Goal: Task Accomplishment & Management: Manage account settings

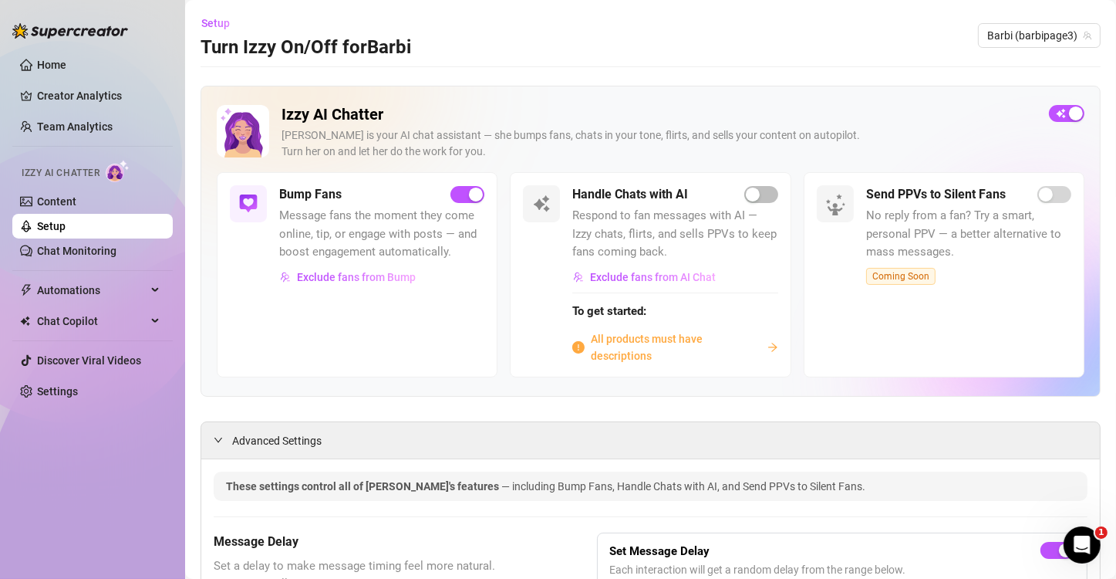
click at [66, 228] on link "Setup" at bounding box center [51, 226] width 29 height 12
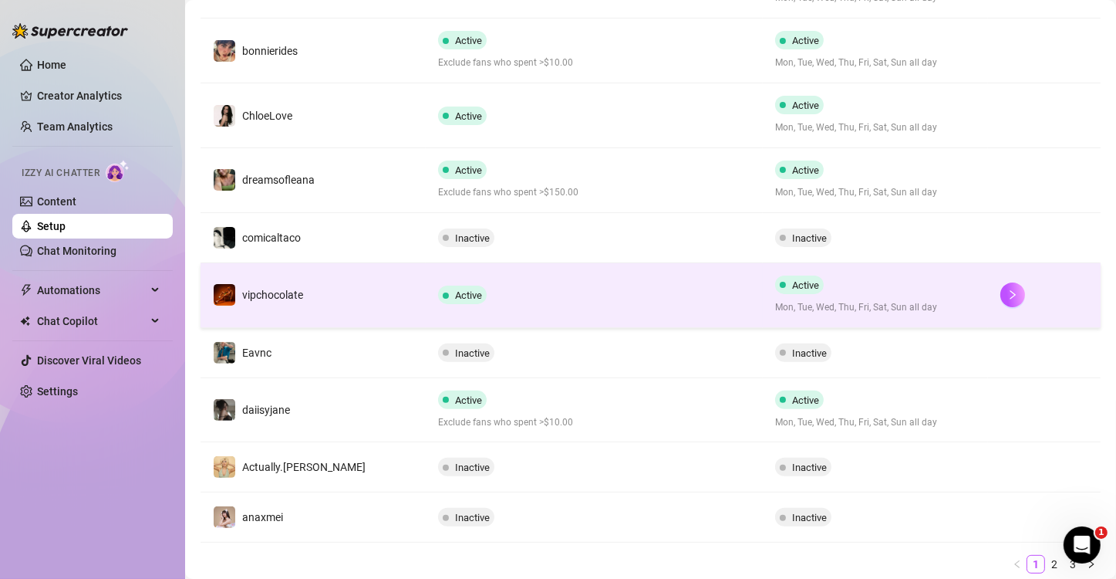
scroll to position [435, 0]
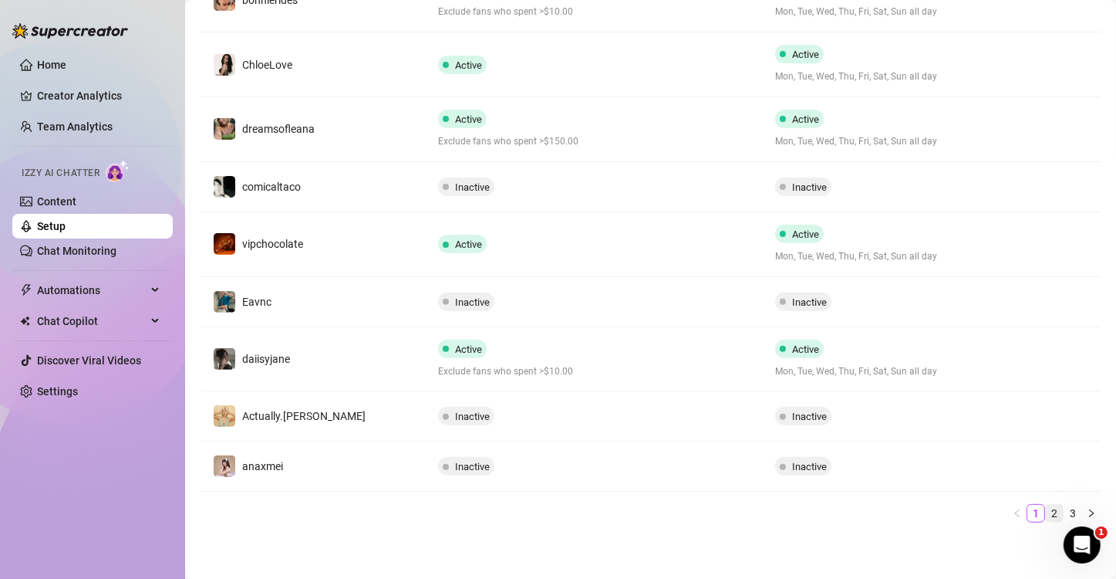
click at [1046, 515] on link "2" at bounding box center [1054, 513] width 17 height 17
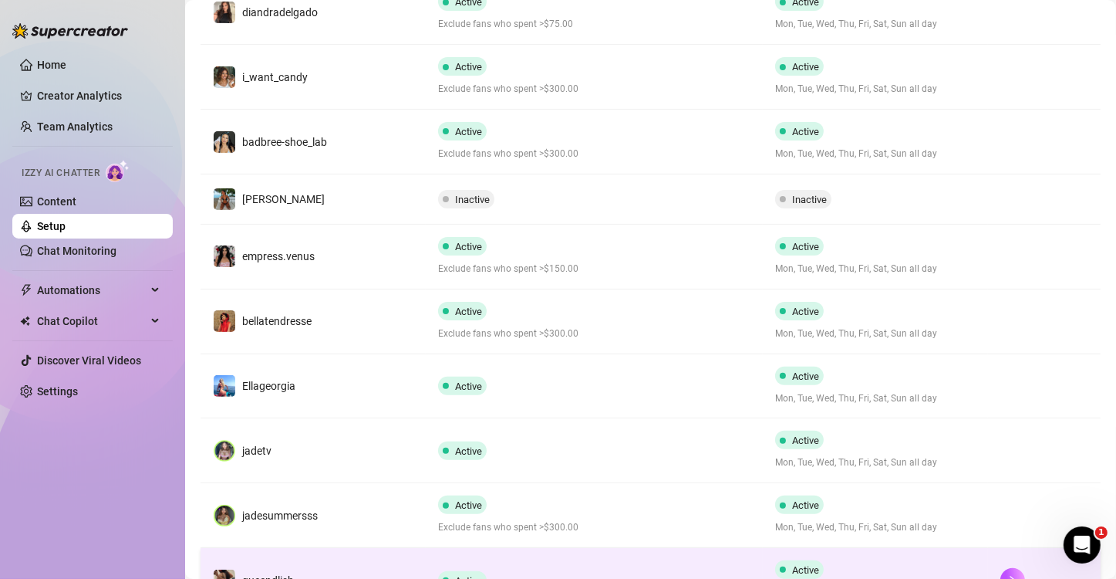
scroll to position [281, 0]
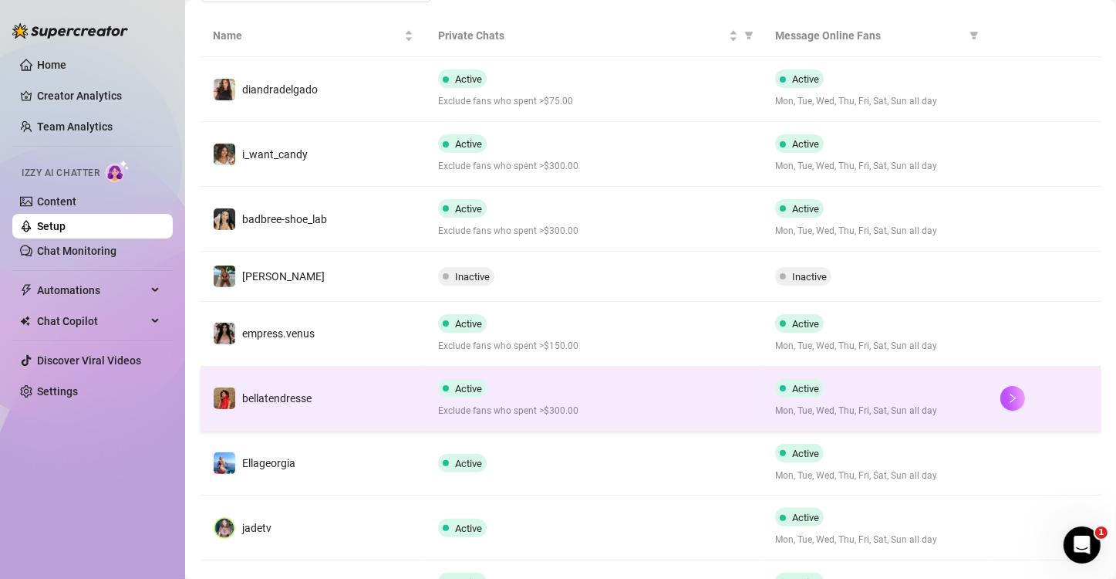
click at [405, 387] on td "bellatendresse" at bounding box center [313, 398] width 225 height 65
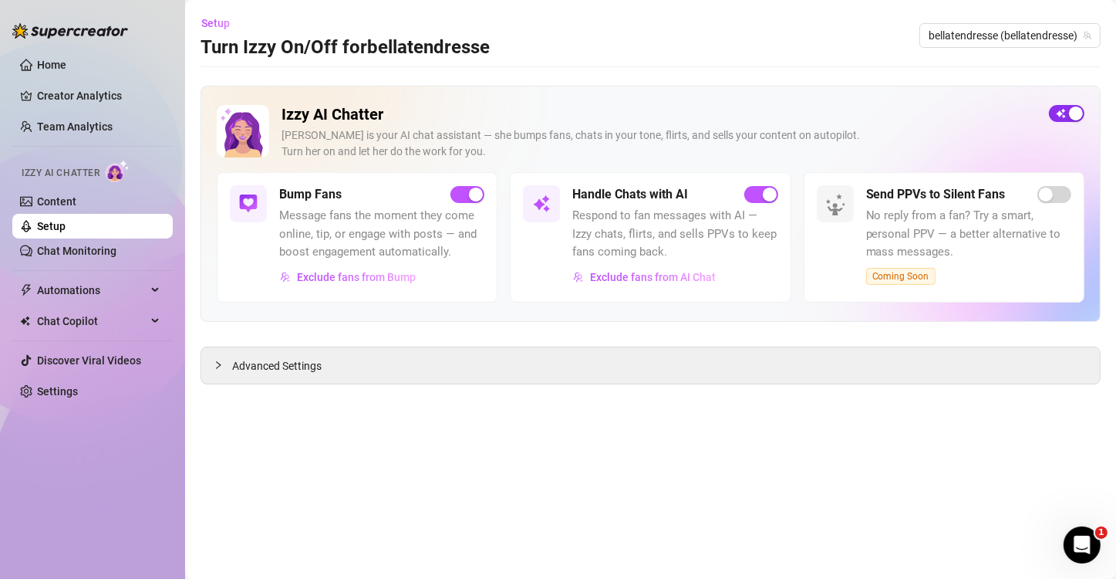
click at [1069, 113] on div "button" at bounding box center [1076, 113] width 14 height 14
click at [157, 16] on div "Home Creator Analytics Team Analytics Izzy AI Chatter Content Setup Chat Monito…" at bounding box center [92, 282] width 160 height 565
